Goal: Answer question/provide support: Share knowledge or assist other users

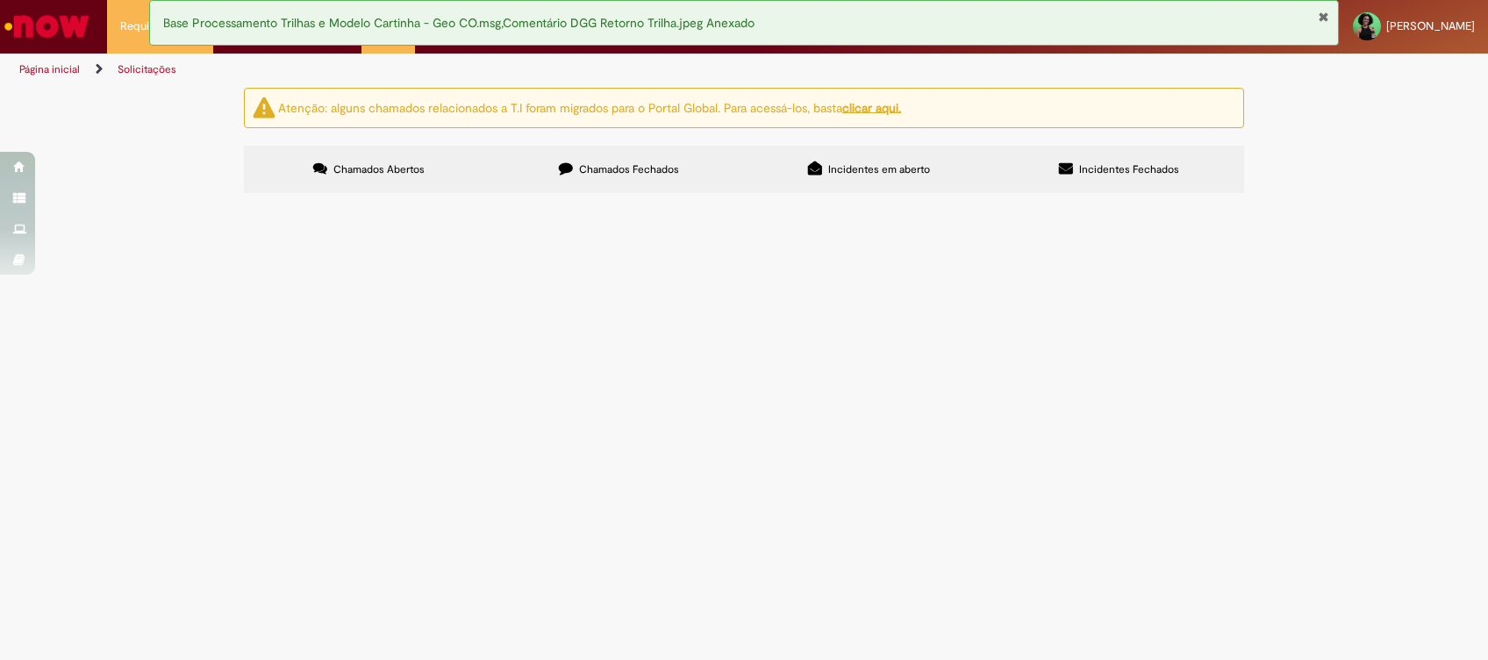
click at [631, 158] on label "Chamados Fechados" at bounding box center [619, 169] width 250 height 47
click at [0, 0] on link "2" at bounding box center [0, 0] width 0 height 0
click at [0, 0] on span "Cartão Corporativo Fundo Fixo" at bounding box center [0, 0] width 0 height 0
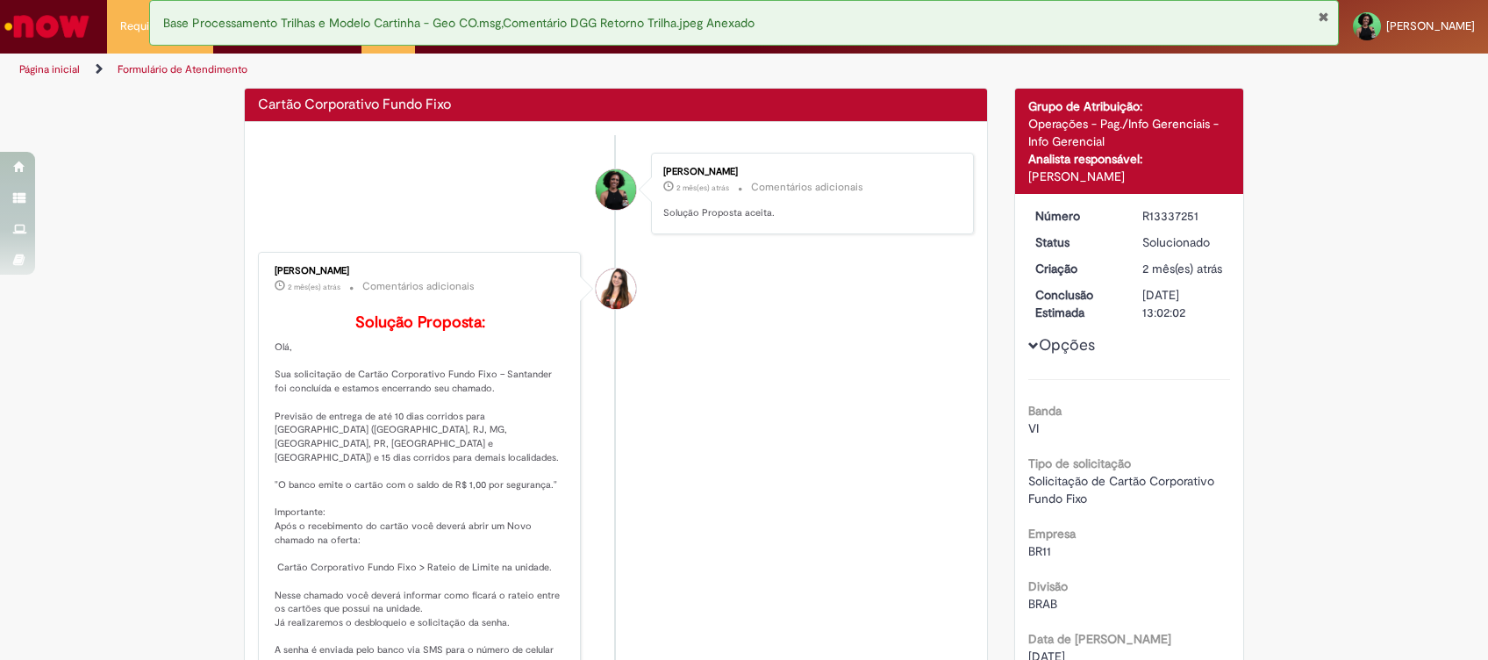
click at [620, 382] on div "Histórico de tíquete" at bounding box center [616, 445] width 44 height 358
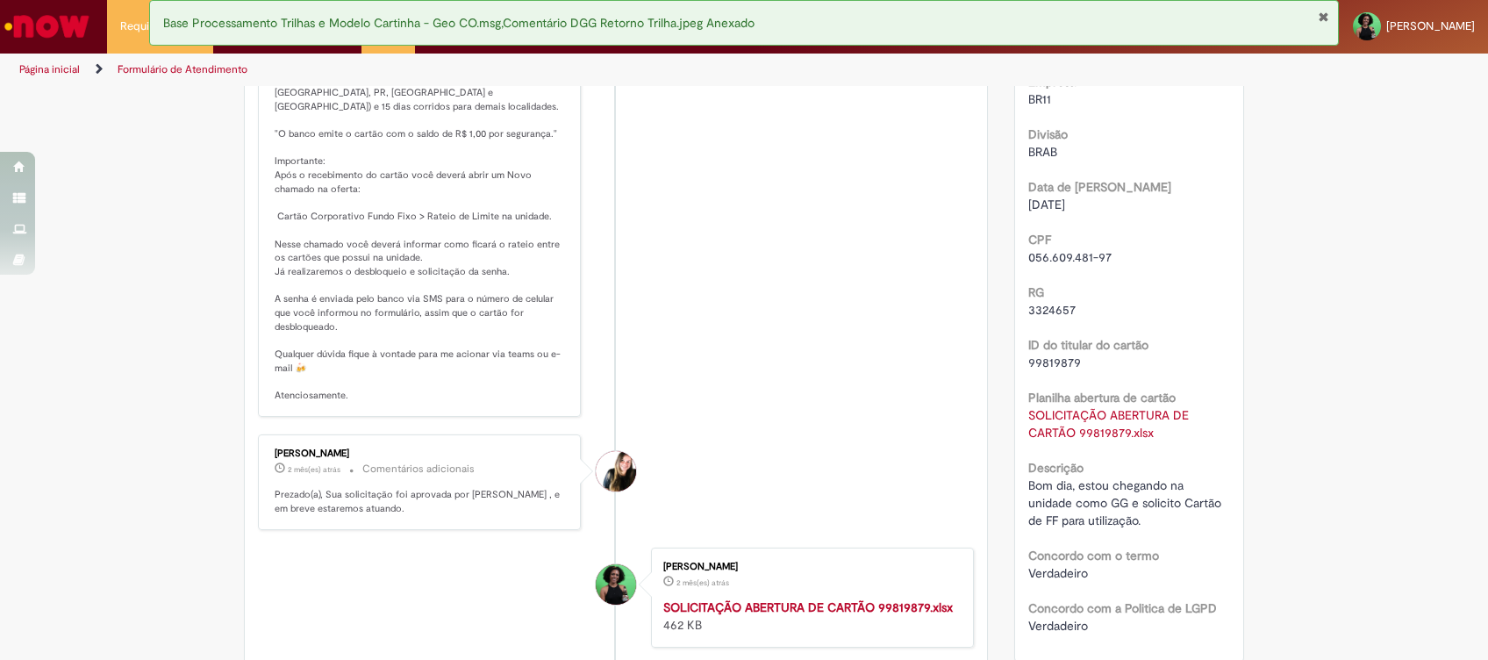
scroll to position [569, 0]
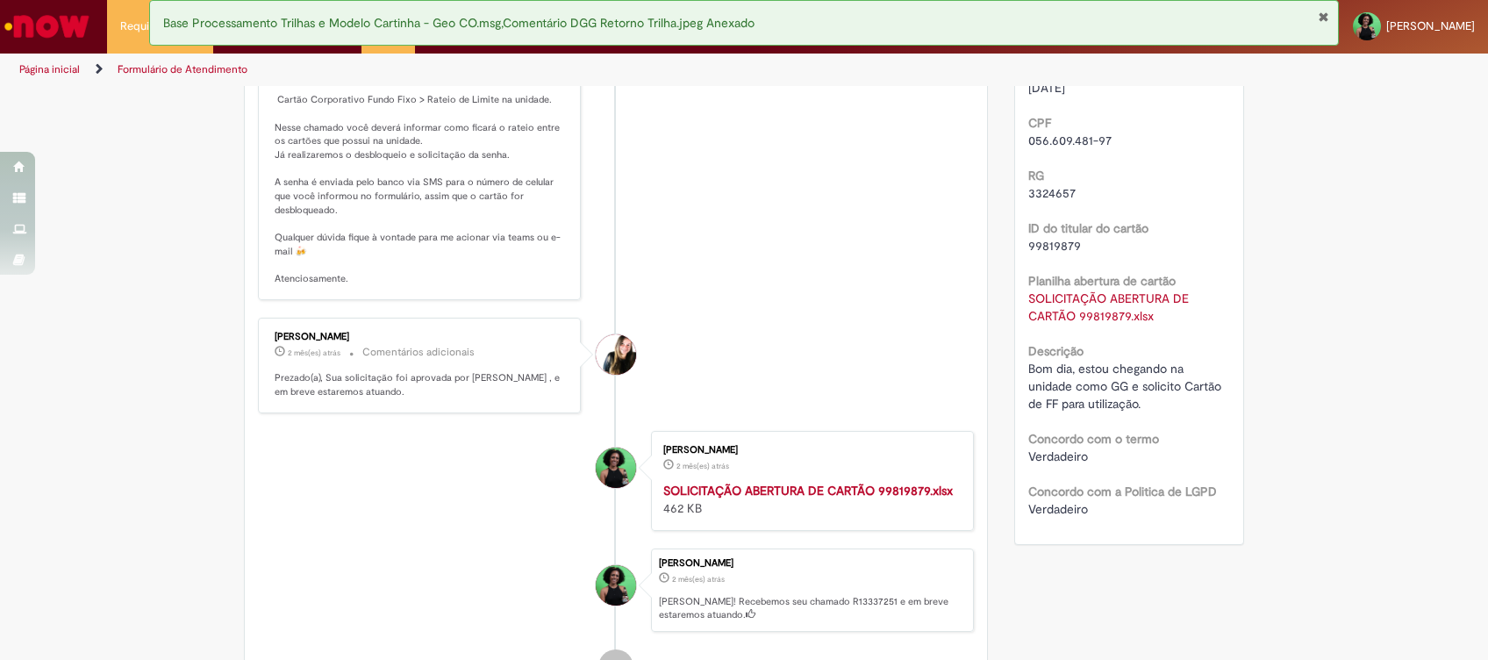
click at [924, 483] on strong "SOLICITAÇÃO ABERTURA DE CARTÃO 99819879.xlsx" at bounding box center [808, 491] width 290 height 16
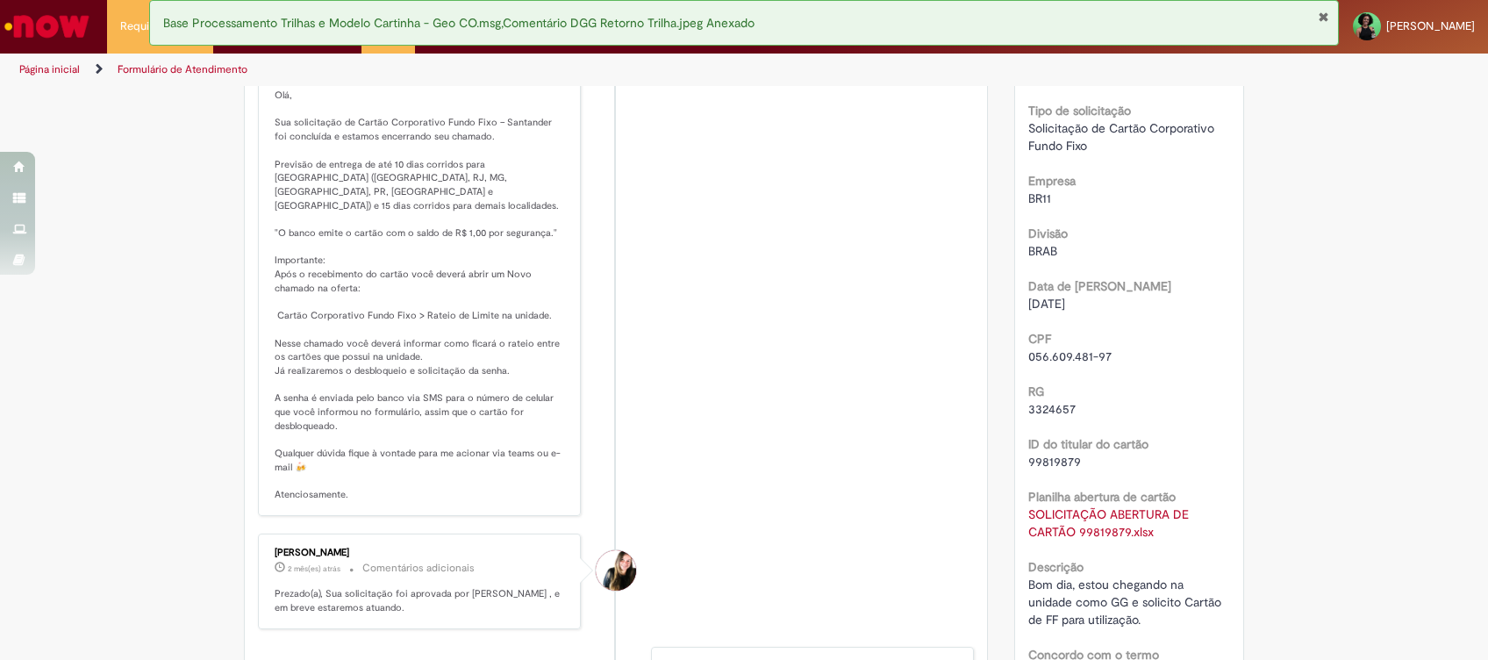
scroll to position [0, 0]
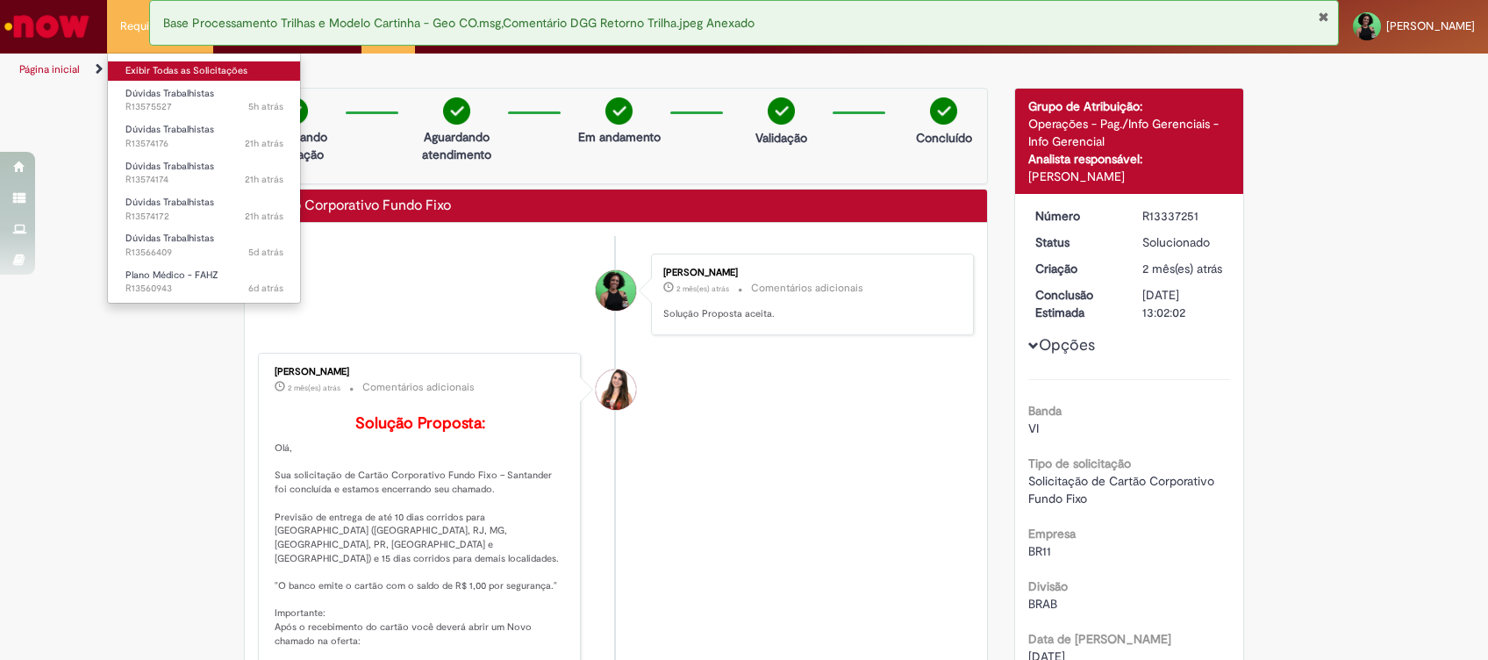
click at [131, 64] on link "Exibir Todas as Solicitações" at bounding box center [204, 70] width 193 height 19
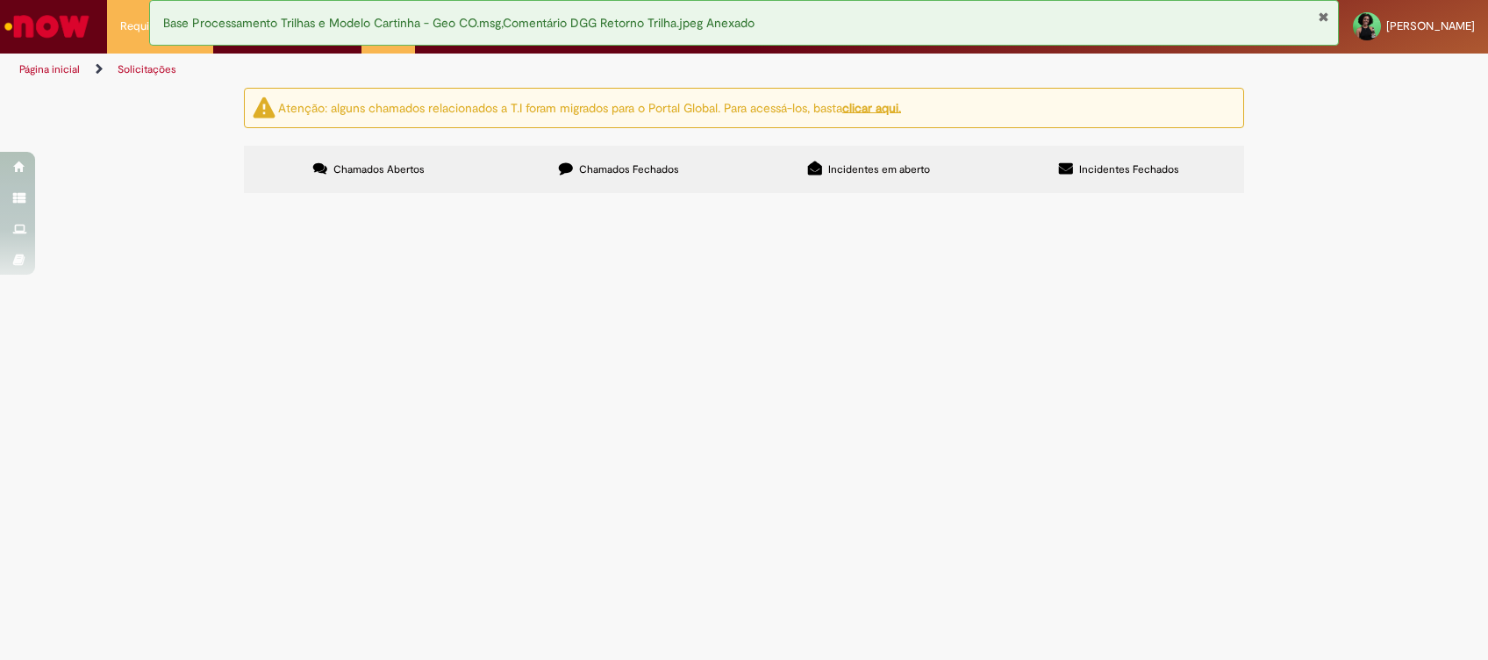
click at [0, 0] on span "Bom dia! O GV está solicitando alteração do último período de férias dele agend…" at bounding box center [0, 0] width 0 height 0
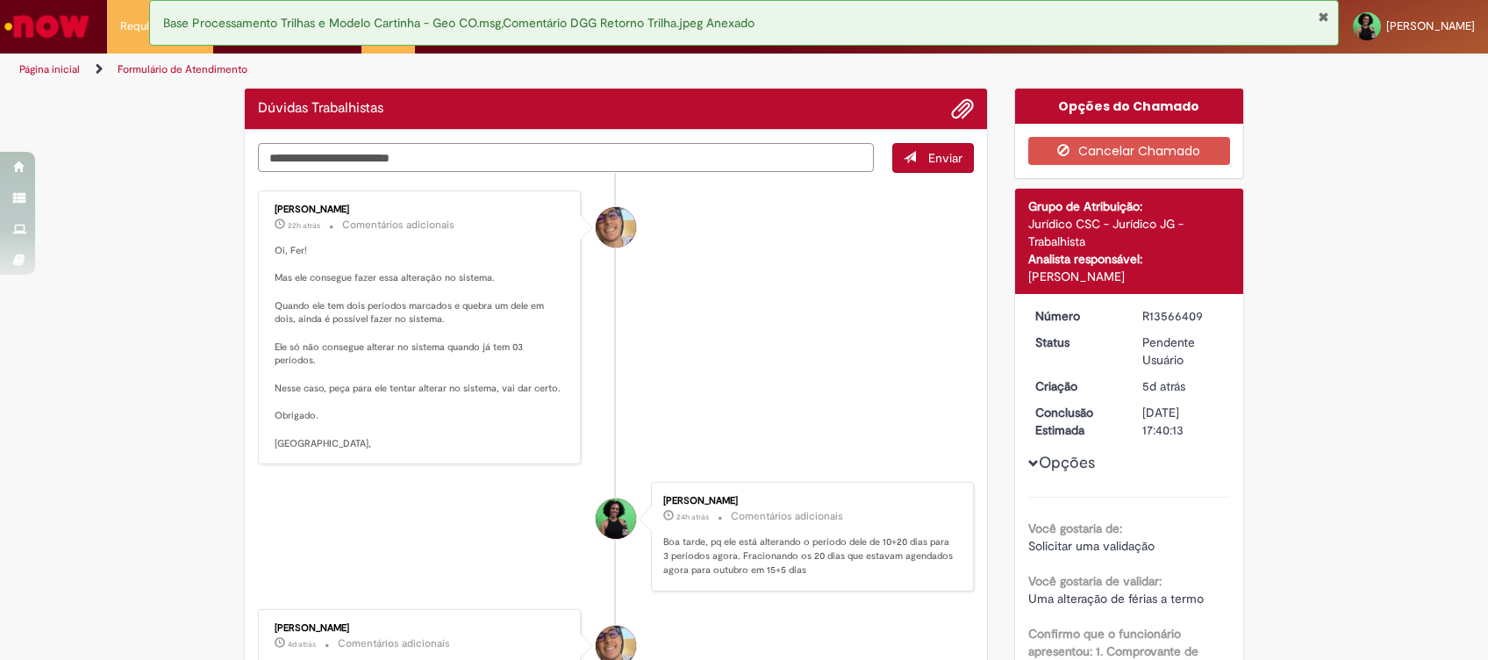
click at [391, 154] on textarea "Digite sua mensagem aqui..." at bounding box center [566, 158] width 616 height 30
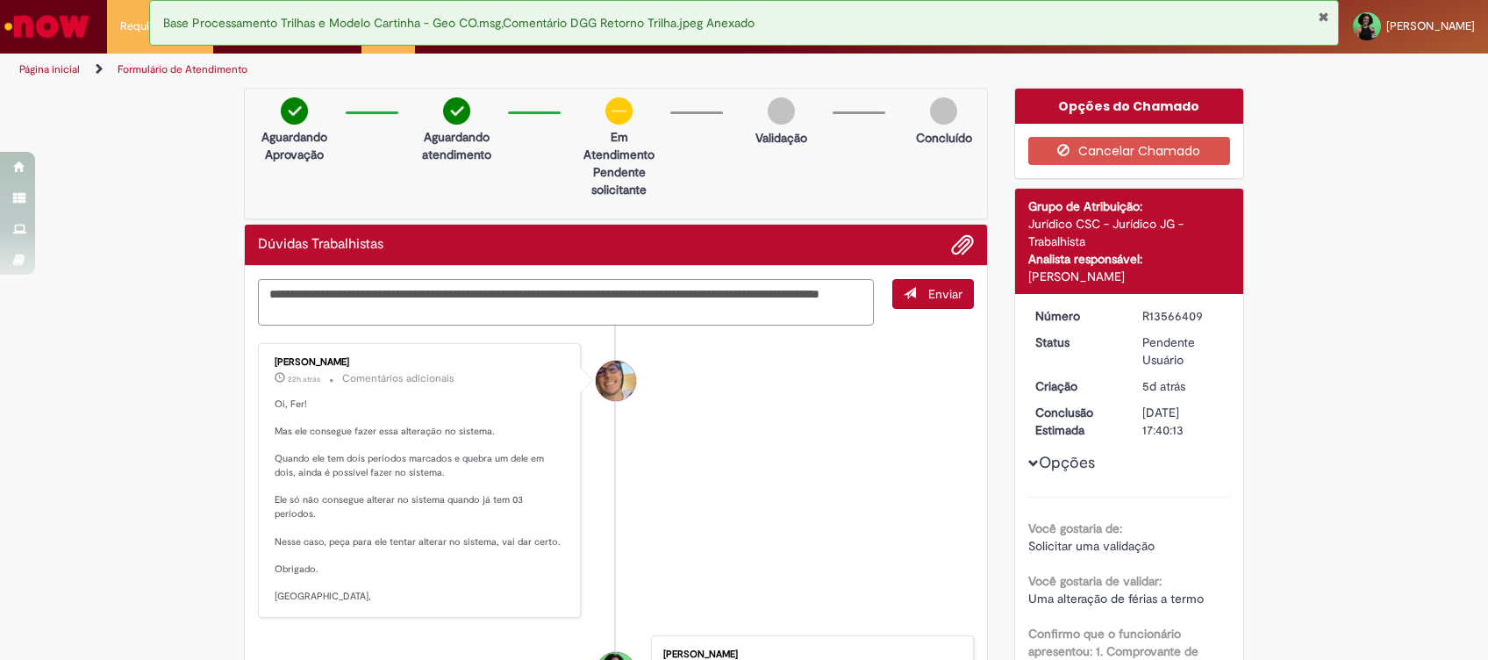
type textarea "**********"
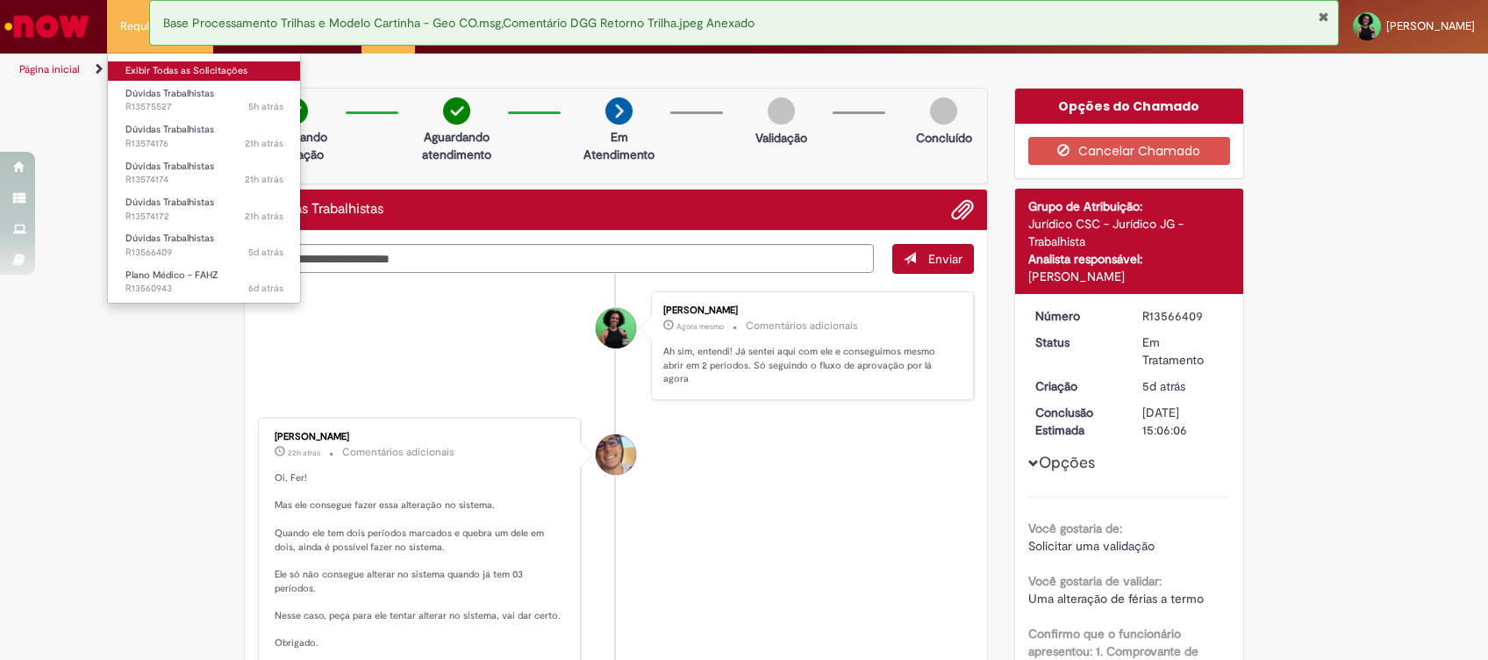
click at [151, 67] on link "Exibir Todas as Solicitações" at bounding box center [204, 70] width 193 height 19
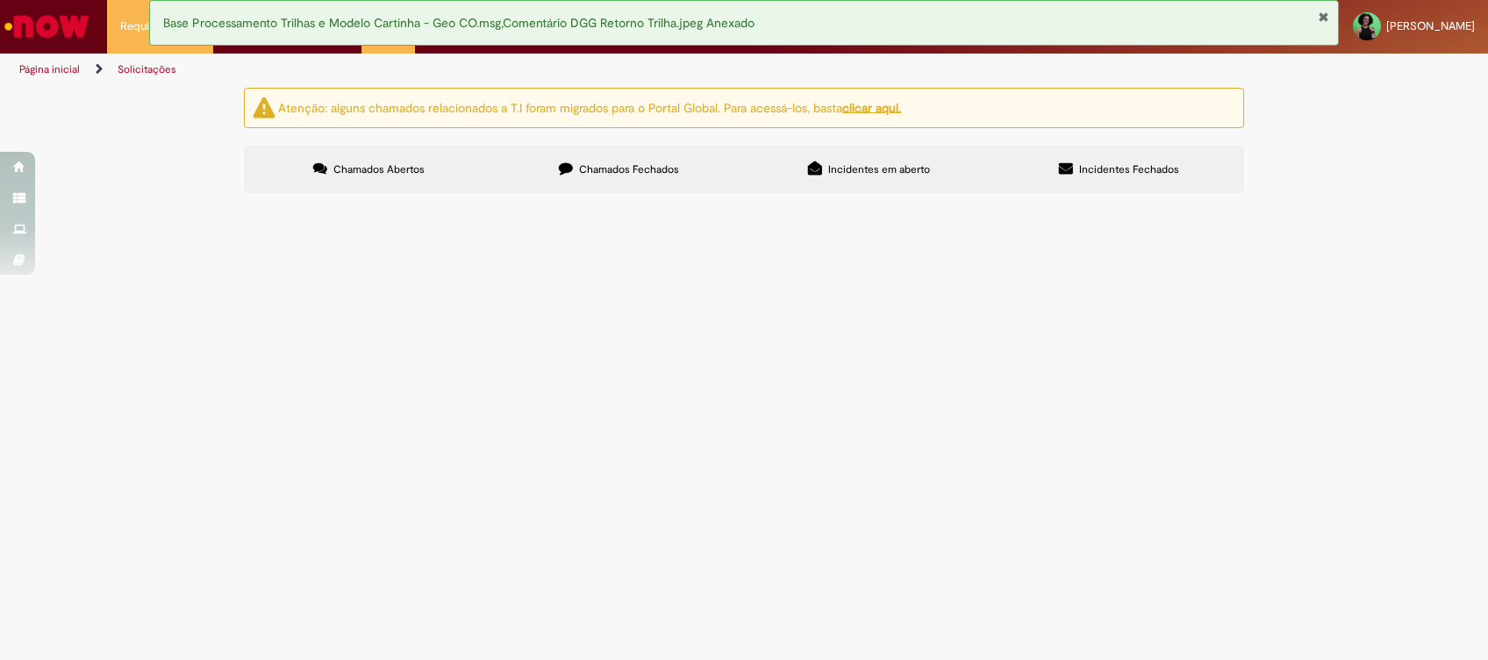
click at [0, 0] on span "Bom dia! Com relação ao caso discutido no chamado, R13453171. Hoje recebi as me…" at bounding box center [0, 0] width 0 height 0
click at [742, 321] on main "Solicitações Atenção: alguns chamados relacionados a T.I foram migrados para o …" at bounding box center [744, 373] width 1488 height 573
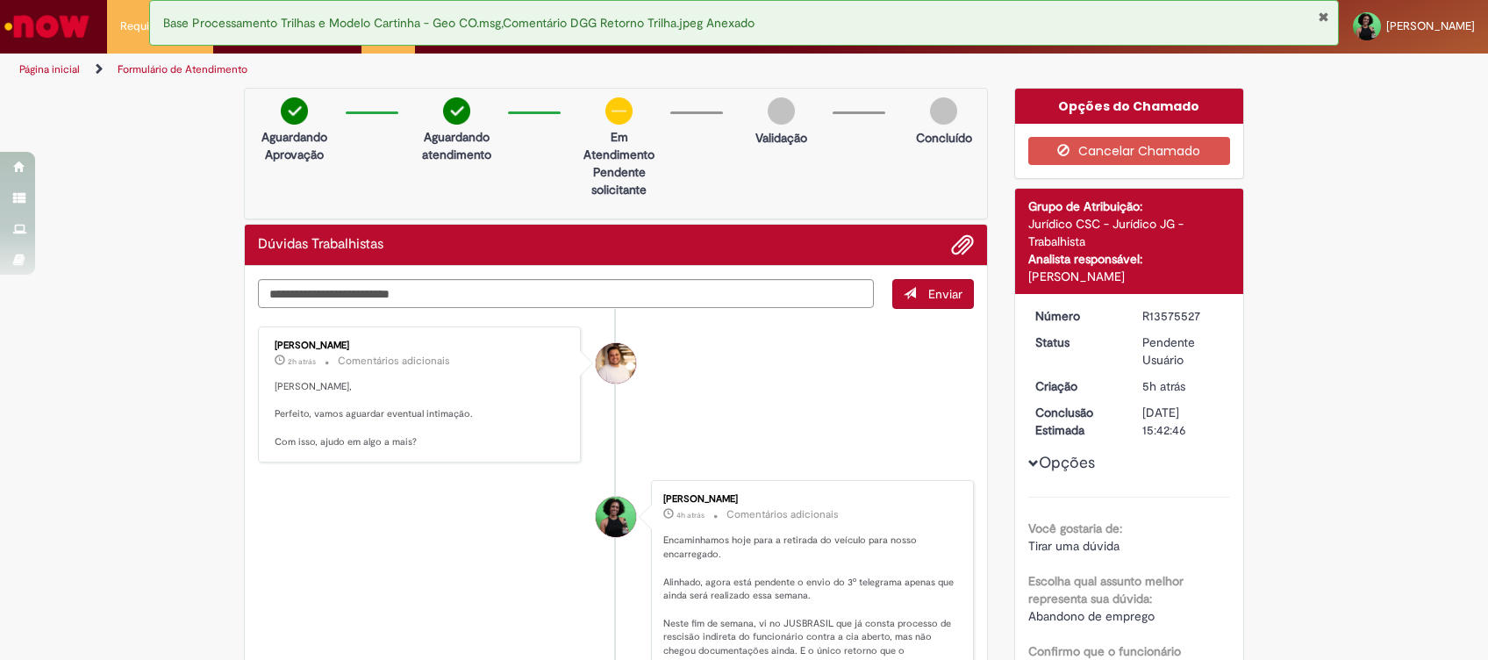
click at [1324, 17] on button "Fechar Notificação" at bounding box center [1323, 17] width 11 height 14
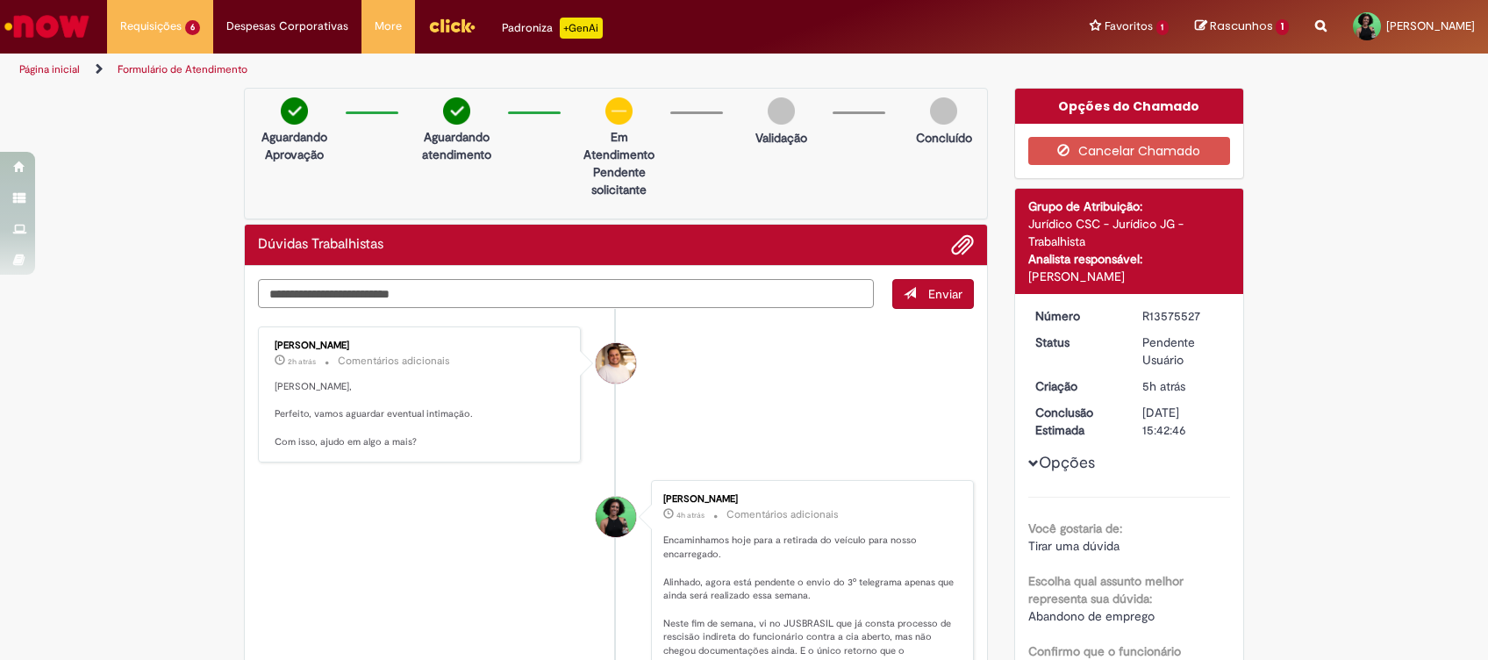
click at [586, 292] on textarea "Digite sua mensagem aqui..." at bounding box center [566, 294] width 616 height 30
type textarea "**********"
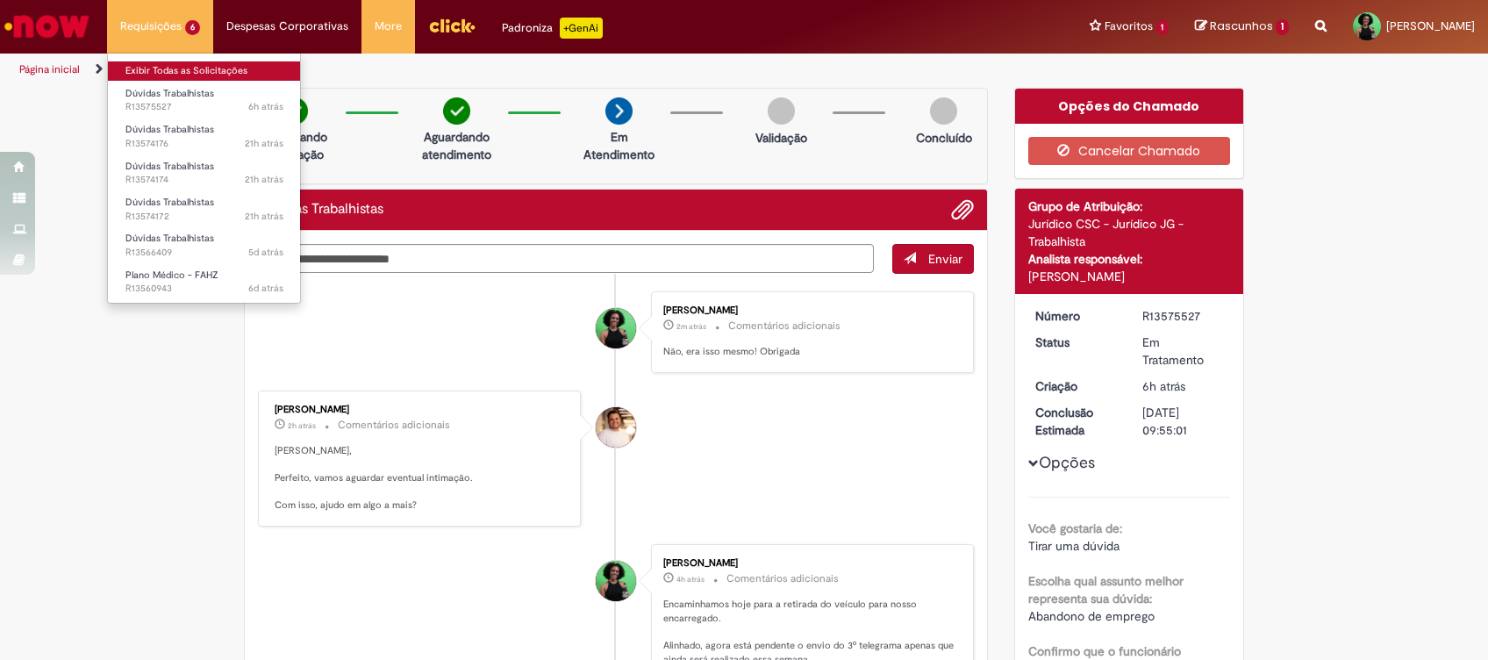
click at [155, 70] on link "Exibir Todas as Solicitações" at bounding box center [204, 70] width 193 height 19
